Goal: Task Accomplishment & Management: Manage account settings

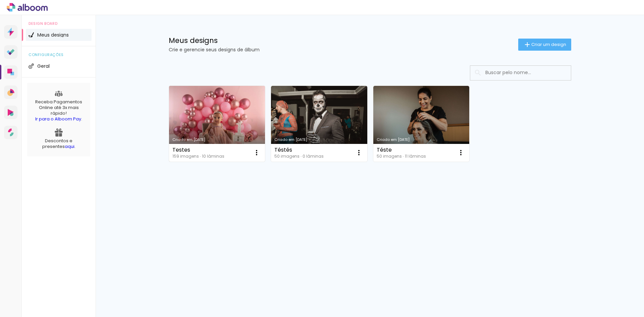
click at [235, 118] on link "Criado em [DATE]" at bounding box center [217, 124] width 96 height 76
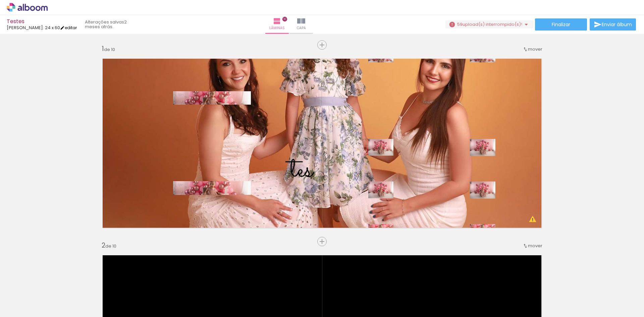
click at [66, 30] on link "editar" at bounding box center [68, 28] width 17 height 6
type input "102"
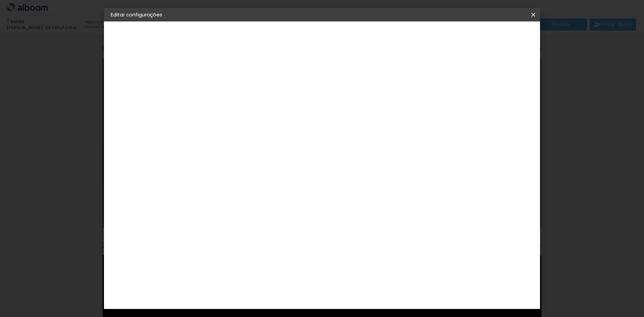
click at [162, 84] on div "[PERSON_NAME]" at bounding box center [143, 82] width 37 height 5
click at [266, 106] on input "[GEOGRAPHIC_DATA]" at bounding box center [235, 107] width 62 height 8
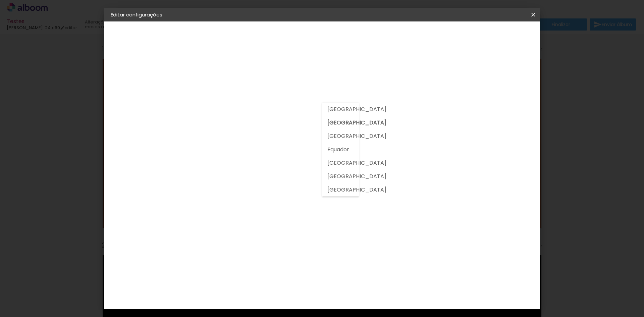
click at [0, 0] on slot "[GEOGRAPHIC_DATA]" at bounding box center [0, 0] width 0 height 0
type input "[GEOGRAPHIC_DATA]"
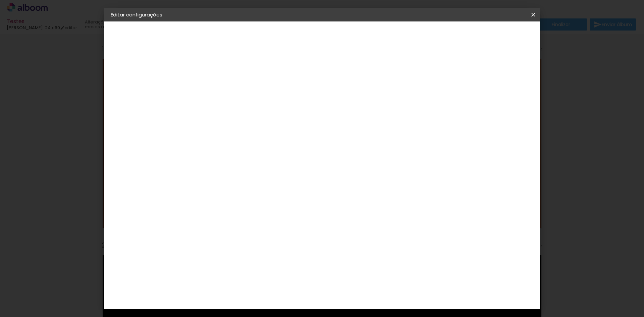
drag, startPoint x: 346, startPoint y: 181, endPoint x: 141, endPoint y: 141, distance: 208.3
click at [136, 21] on quentale-album-spec "Salvar configurações Salvar configurações" at bounding box center [322, 21] width 436 height 0
click at [340, 78] on div "Fornecedor Escolha um fornecedor ou avance com o tamanho livre. Voltar Avançar" at bounding box center [265, 49] width 149 height 57
